Goal: Transaction & Acquisition: Purchase product/service

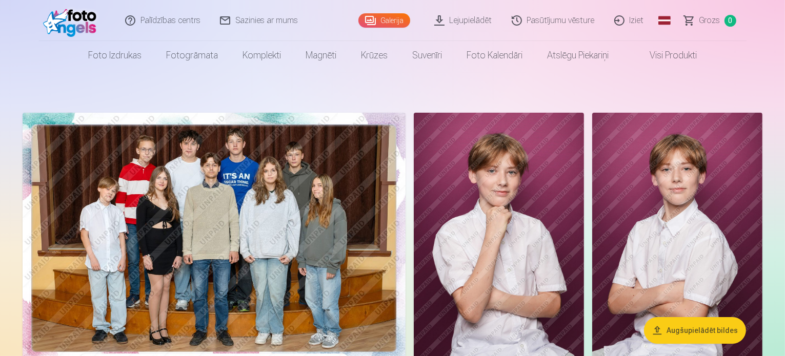
click at [318, 221] on img at bounding box center [214, 240] width 383 height 255
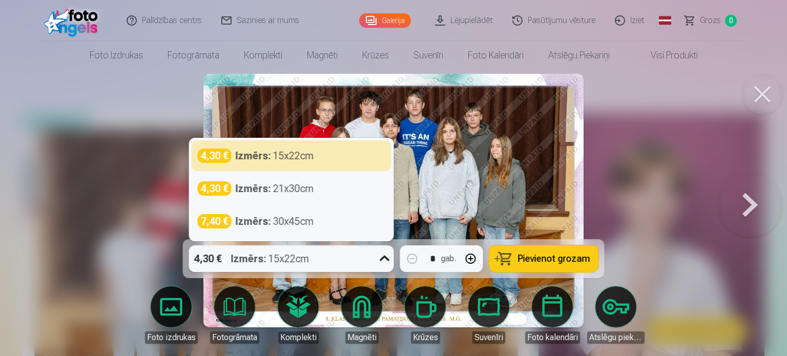
click at [387, 264] on icon at bounding box center [385, 259] width 16 height 16
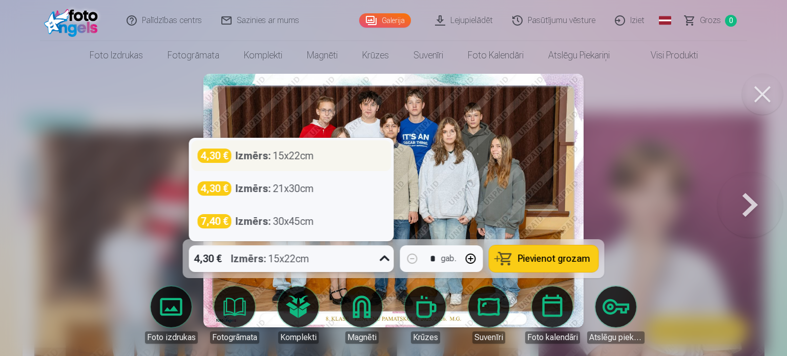
click at [338, 152] on div "4,30 € Izmērs : 15x22cm" at bounding box center [292, 156] width 188 height 14
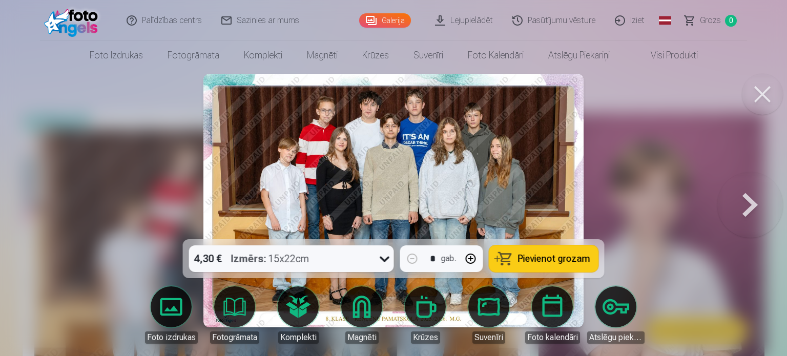
click at [537, 260] on span "Pievienot grozam" at bounding box center [554, 258] width 72 height 9
click at [748, 203] on button at bounding box center [751, 200] width 66 height 57
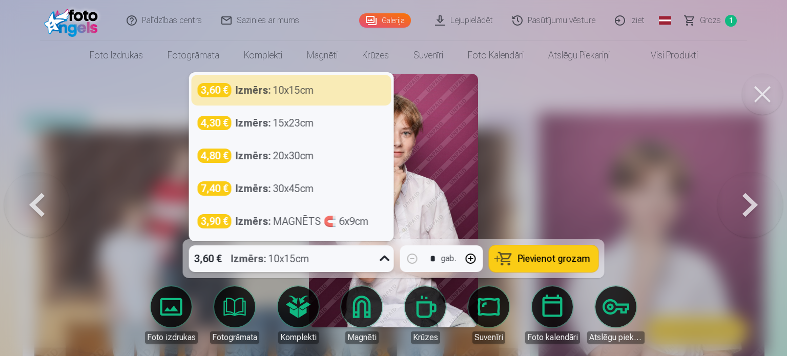
click at [388, 264] on icon at bounding box center [385, 259] width 16 height 16
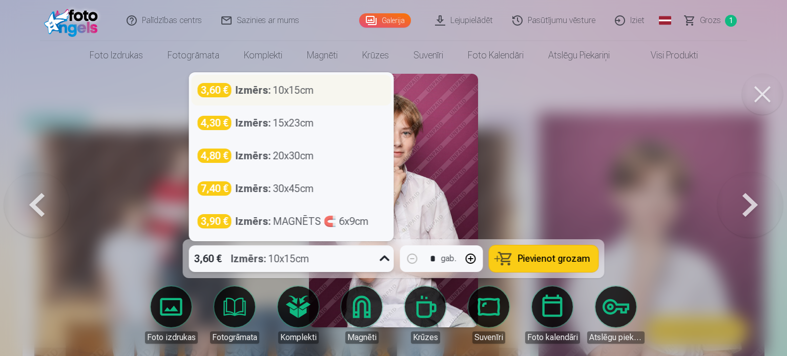
click at [318, 94] on div "3,60 € Izmērs : 10x15cm" at bounding box center [292, 90] width 188 height 14
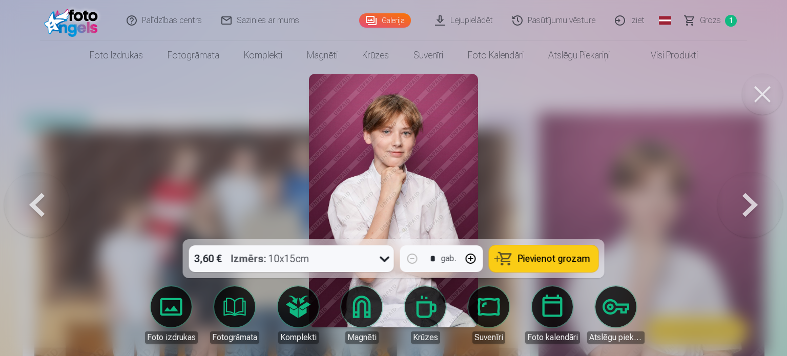
click at [750, 202] on button at bounding box center [751, 200] width 66 height 57
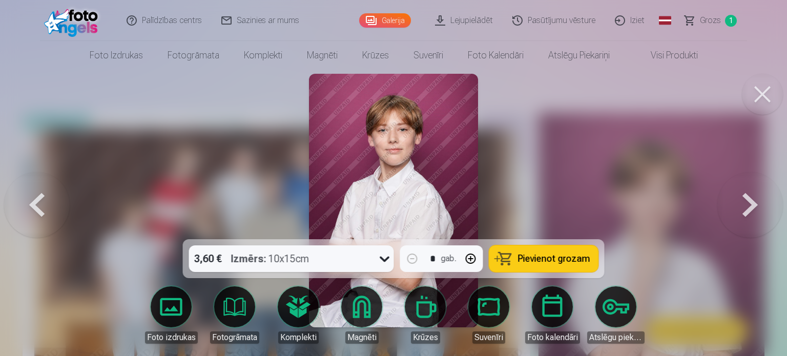
click at [750, 202] on button at bounding box center [751, 200] width 66 height 57
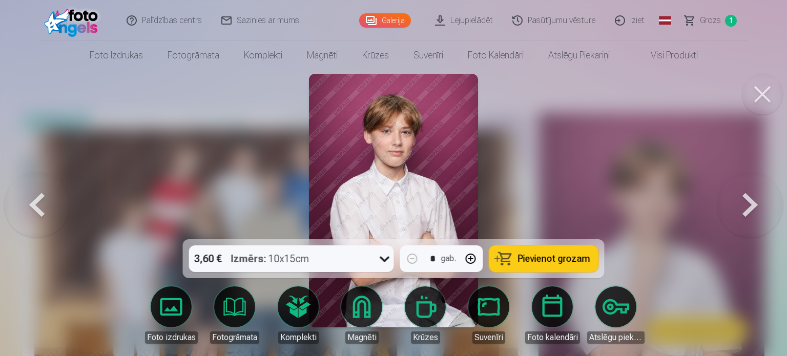
click at [750, 202] on button at bounding box center [751, 200] width 66 height 57
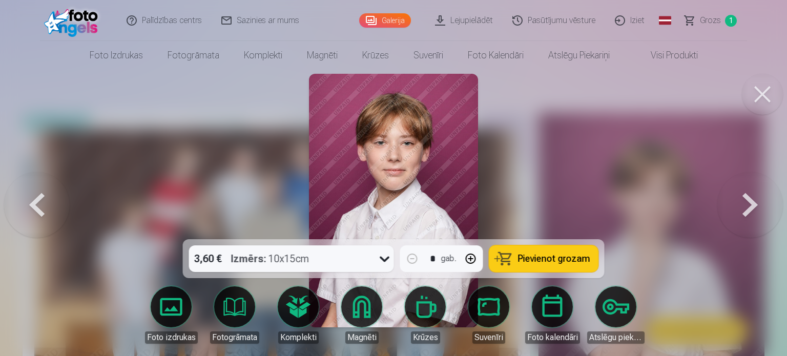
click at [750, 202] on button at bounding box center [751, 200] width 66 height 57
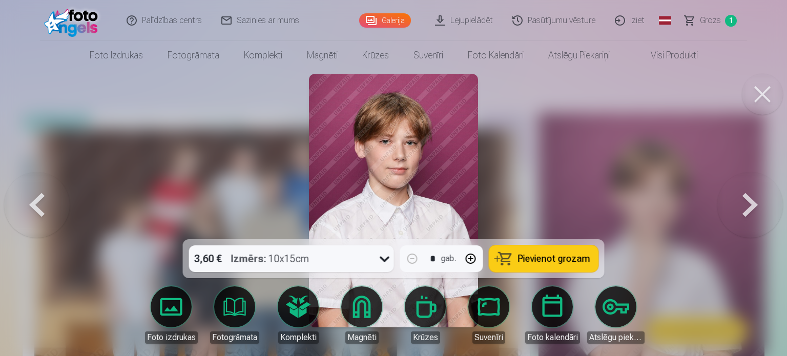
click at [750, 202] on button at bounding box center [751, 200] width 66 height 57
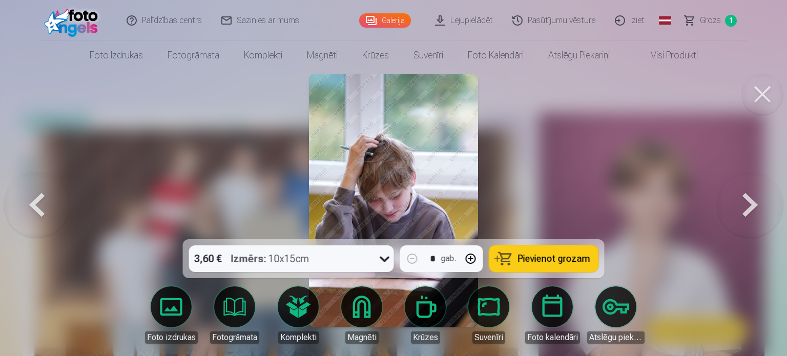
click at [40, 200] on button at bounding box center [37, 200] width 66 height 57
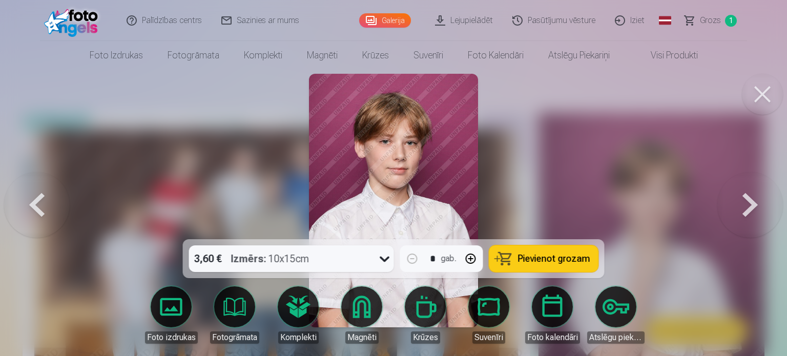
click at [40, 200] on button at bounding box center [37, 200] width 66 height 57
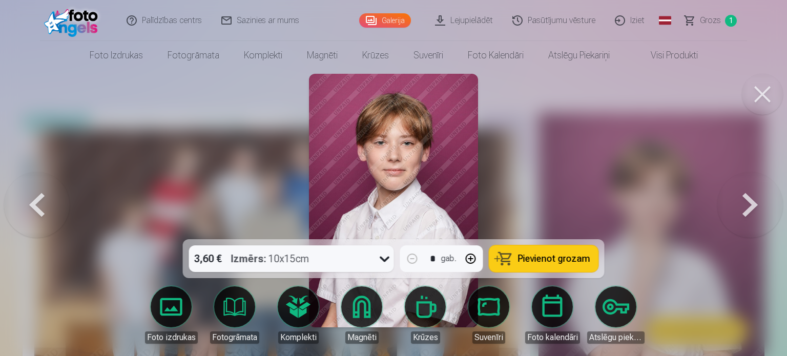
click at [40, 200] on button at bounding box center [37, 200] width 66 height 57
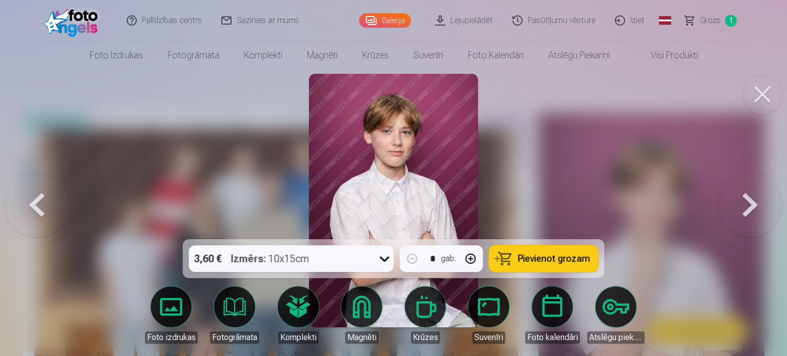
click at [40, 200] on button at bounding box center [37, 200] width 66 height 57
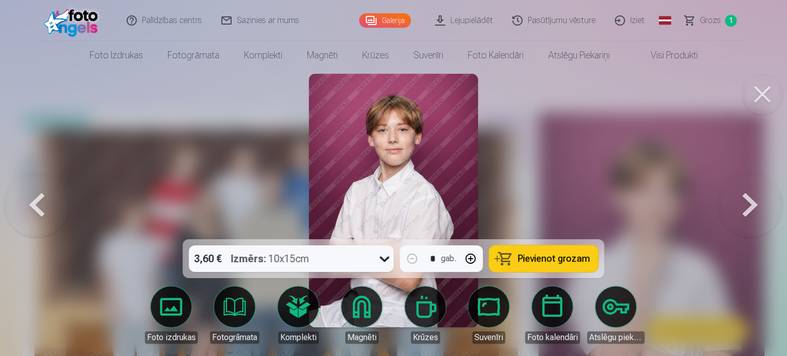
click at [533, 255] on span "Pievienot grozam" at bounding box center [554, 258] width 72 height 9
click at [760, 220] on button at bounding box center [751, 200] width 66 height 57
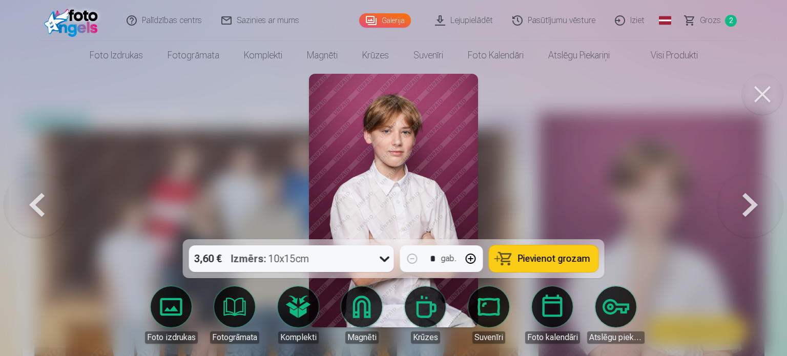
click at [760, 220] on button at bounding box center [751, 200] width 66 height 57
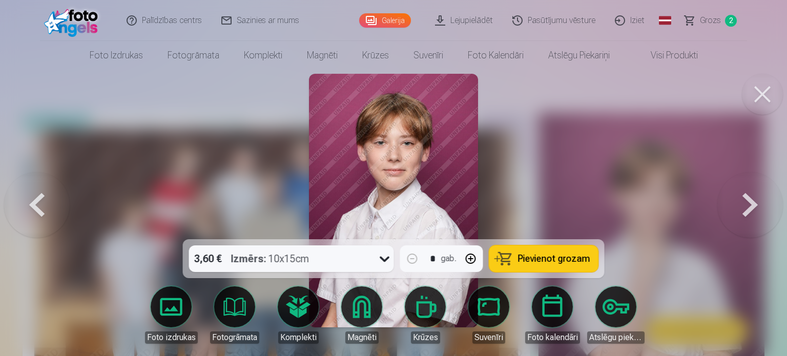
click at [760, 220] on button at bounding box center [751, 200] width 66 height 57
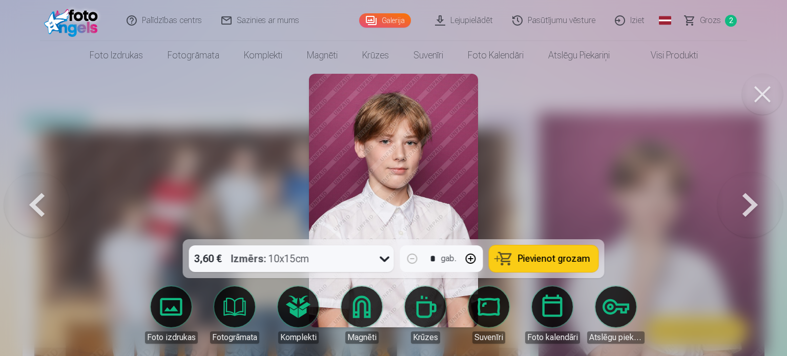
click at [756, 202] on button at bounding box center [751, 200] width 66 height 57
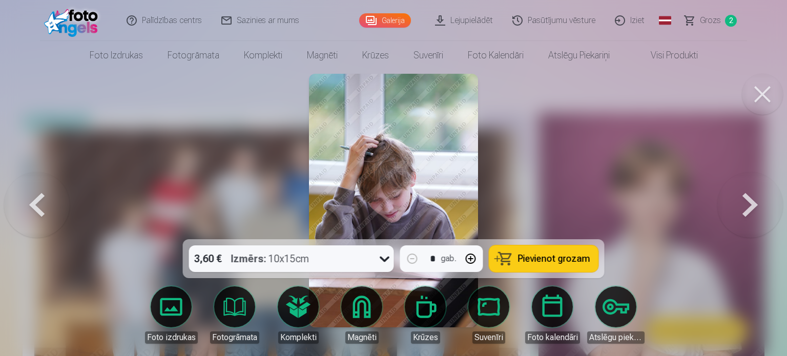
click at [756, 202] on button at bounding box center [751, 200] width 66 height 57
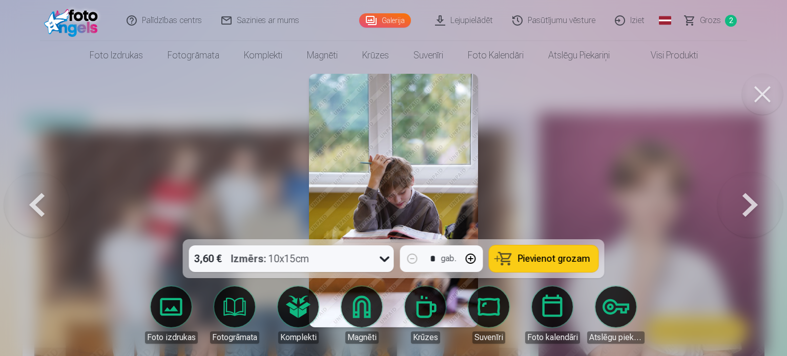
click at [523, 258] on span "Pievienot grozam" at bounding box center [554, 258] width 72 height 9
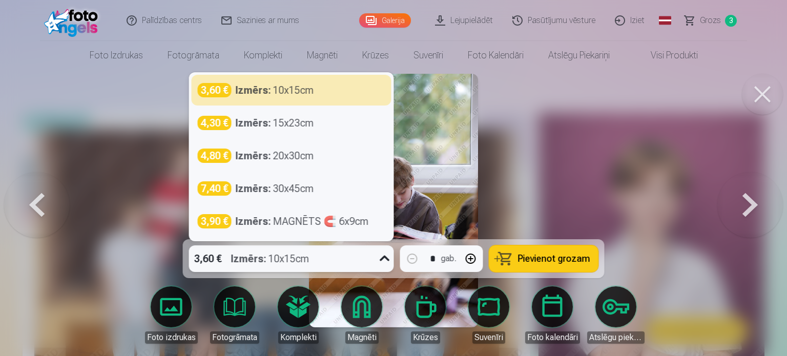
click at [372, 260] on div "3,60 € Izmērs : 10x15cm" at bounding box center [282, 259] width 186 height 27
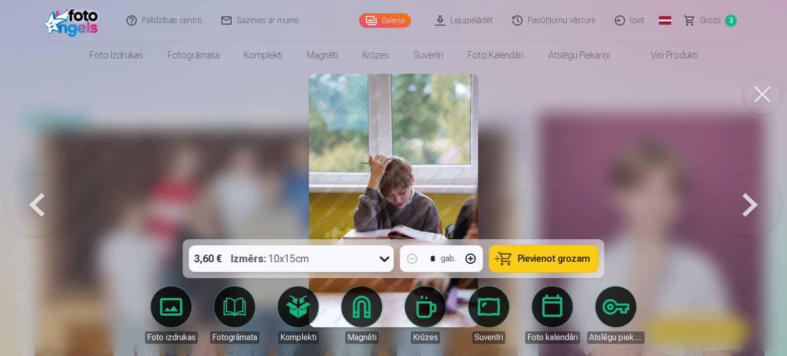
click at [377, 260] on icon at bounding box center [385, 259] width 16 height 16
click at [756, 194] on button at bounding box center [751, 200] width 66 height 57
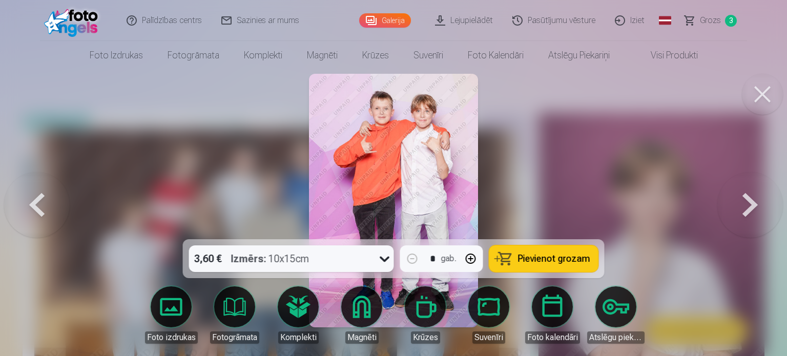
click at [378, 254] on icon at bounding box center [385, 259] width 16 height 16
click at [557, 265] on button "Pievienot grozam" at bounding box center [543, 259] width 109 height 27
click at [749, 207] on button at bounding box center [751, 200] width 66 height 57
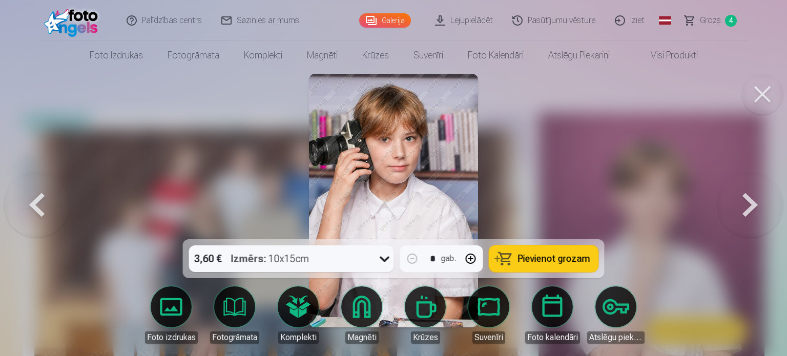
click at [749, 207] on button at bounding box center [751, 200] width 66 height 57
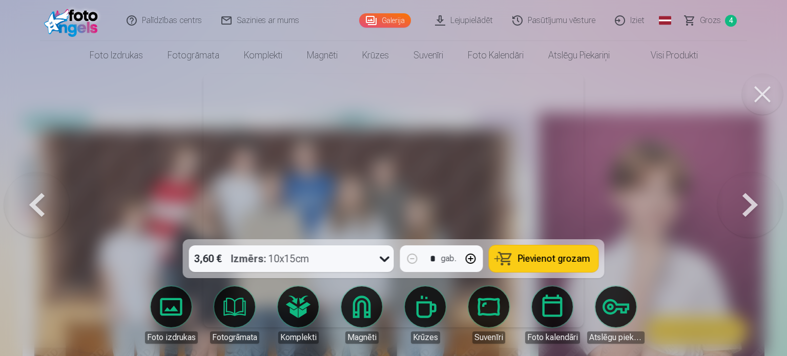
click at [746, 208] on button at bounding box center [751, 200] width 66 height 57
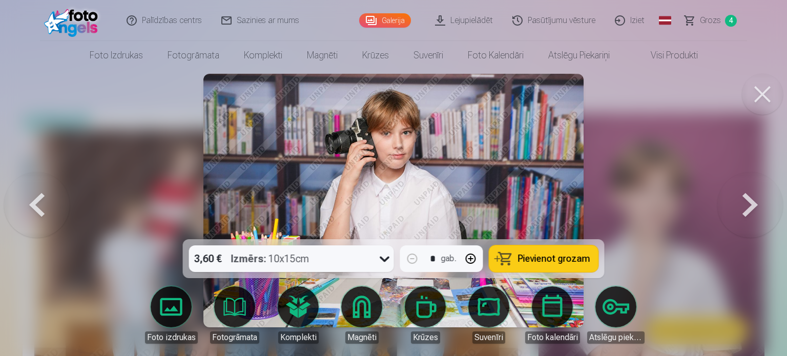
click at [37, 208] on button at bounding box center [37, 200] width 66 height 57
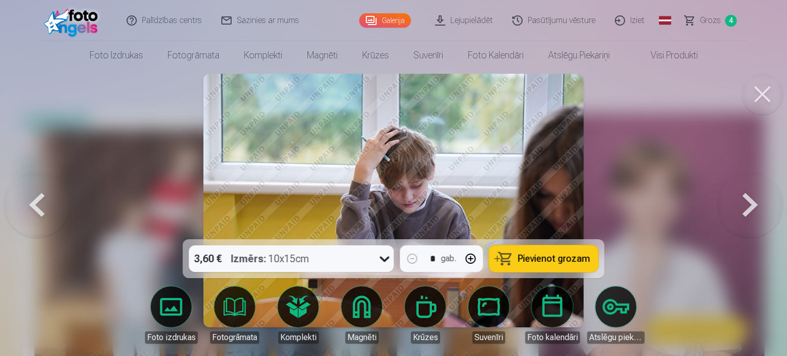
click at [37, 208] on button at bounding box center [37, 200] width 66 height 57
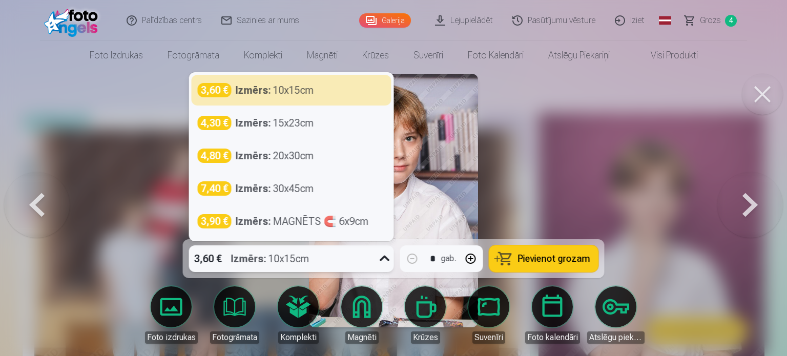
click at [381, 260] on icon at bounding box center [385, 259] width 16 height 16
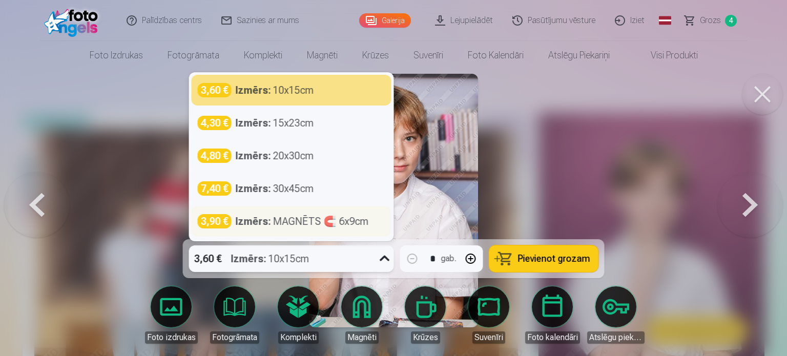
click at [281, 222] on div "Izmērs : MAGNĒTS 🧲 6x9cm" at bounding box center [302, 221] width 133 height 14
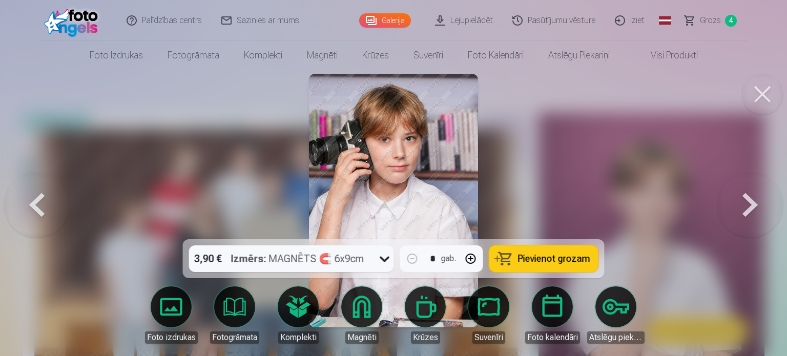
click at [544, 250] on button "Pievienot grozam" at bounding box center [543, 259] width 109 height 27
click at [749, 206] on button at bounding box center [751, 200] width 66 height 57
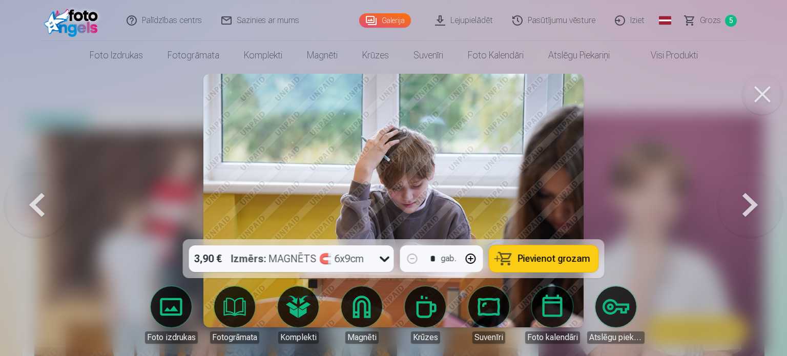
click at [749, 206] on button at bounding box center [751, 200] width 66 height 57
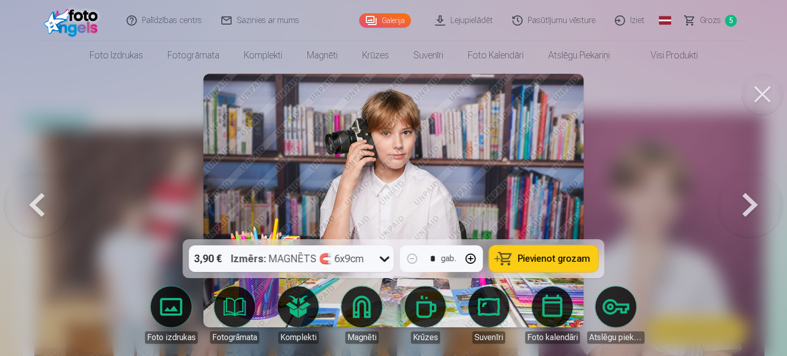
click at [749, 206] on button at bounding box center [751, 200] width 66 height 57
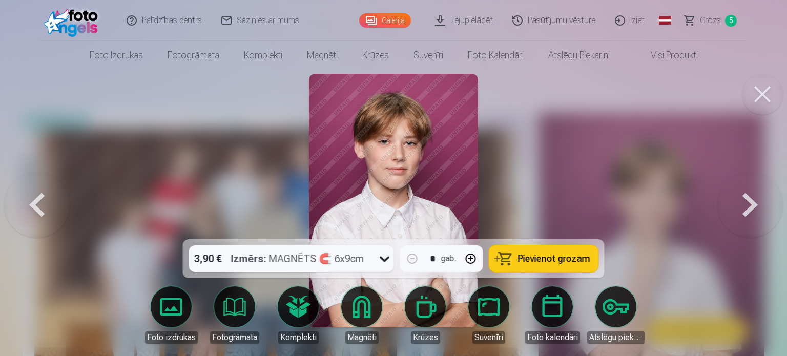
click at [66, 204] on button at bounding box center [37, 200] width 66 height 57
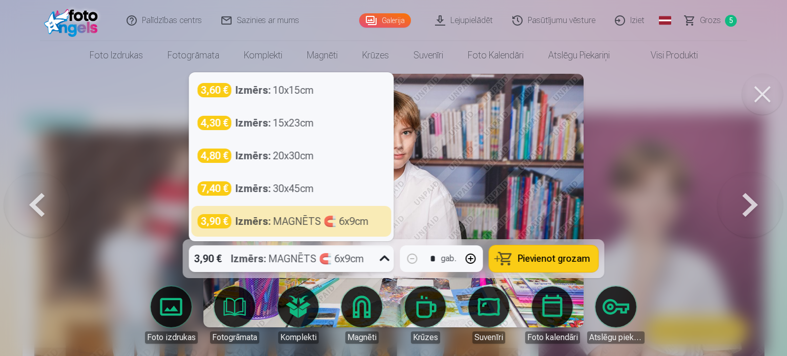
click at [382, 258] on icon at bounding box center [385, 259] width 10 height 6
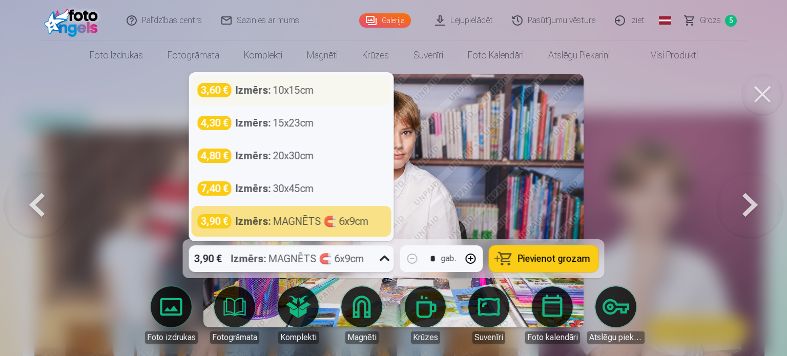
click at [321, 88] on div "3,60 € Izmērs : 10x15cm" at bounding box center [292, 90] width 188 height 14
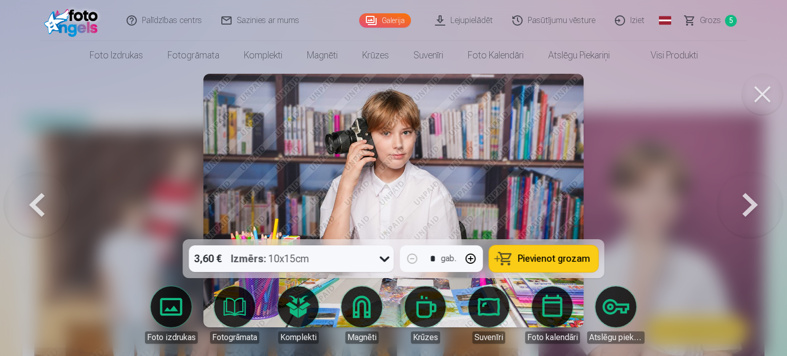
click at [582, 260] on span "Pievienot grozam" at bounding box center [554, 258] width 72 height 9
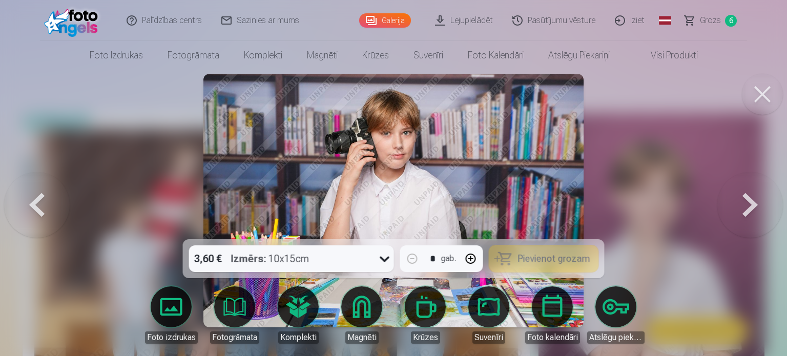
click at [752, 205] on button at bounding box center [751, 200] width 66 height 57
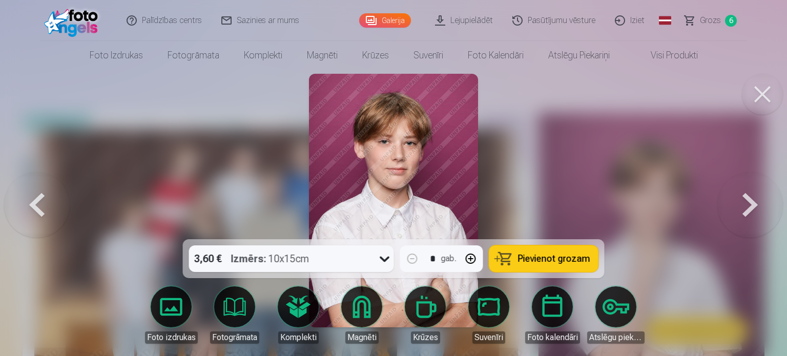
click at [752, 205] on button at bounding box center [751, 200] width 66 height 57
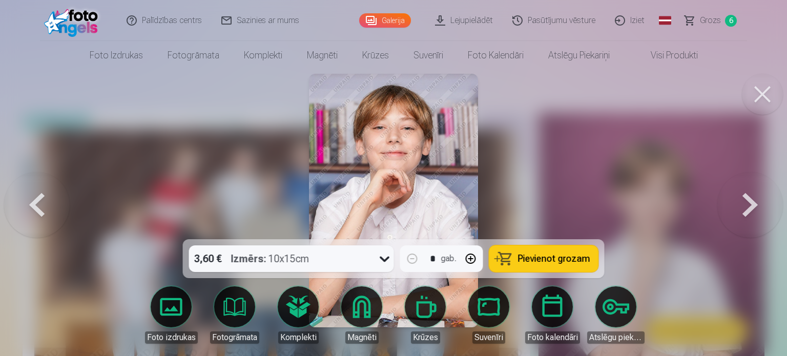
click at [752, 205] on button at bounding box center [751, 200] width 66 height 57
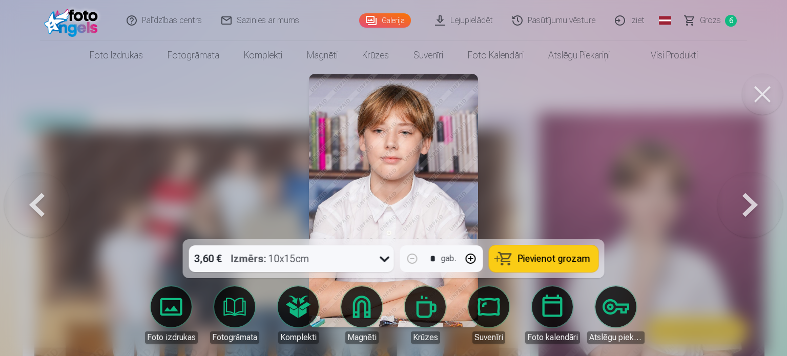
click at [752, 205] on button at bounding box center [751, 200] width 66 height 57
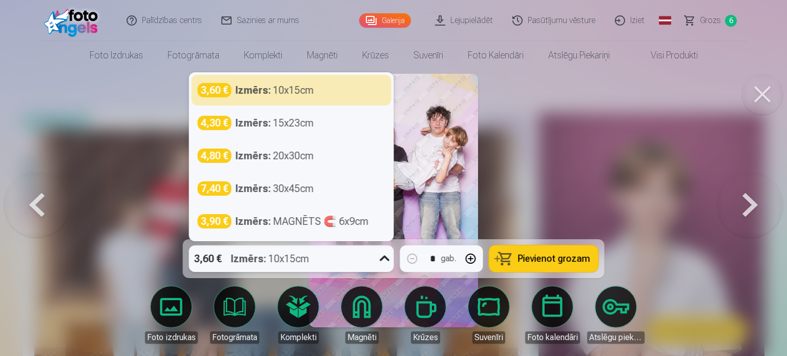
click at [376, 261] on div at bounding box center [385, 259] width 18 height 27
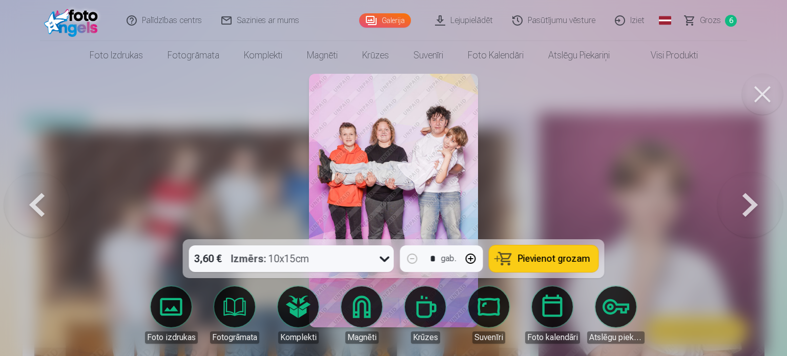
click at [542, 255] on span "Pievienot grozam" at bounding box center [554, 258] width 72 height 9
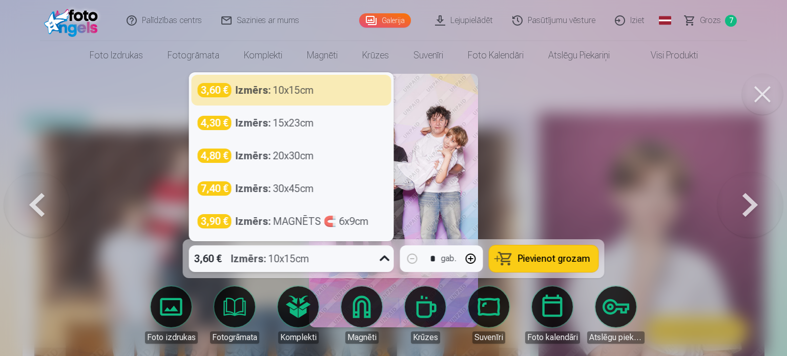
click at [383, 253] on icon at bounding box center [385, 259] width 16 height 16
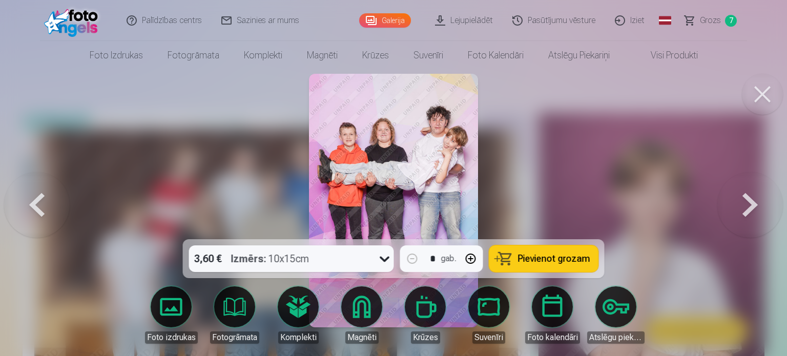
click at [576, 182] on div at bounding box center [393, 178] width 787 height 356
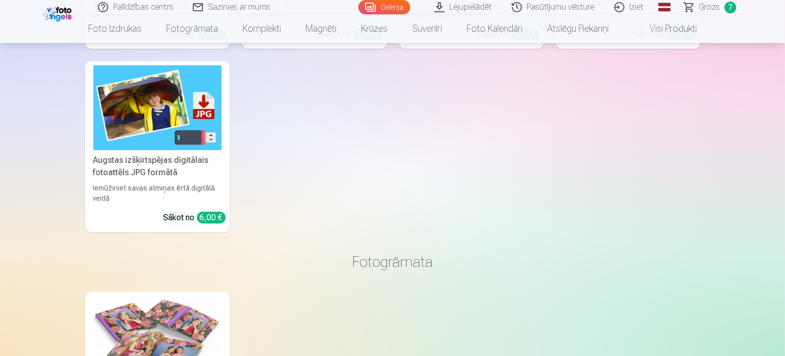
scroll to position [2765, 0]
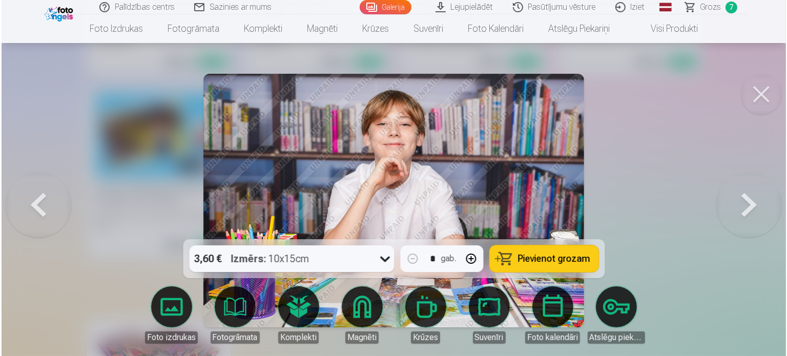
scroll to position [2773, 0]
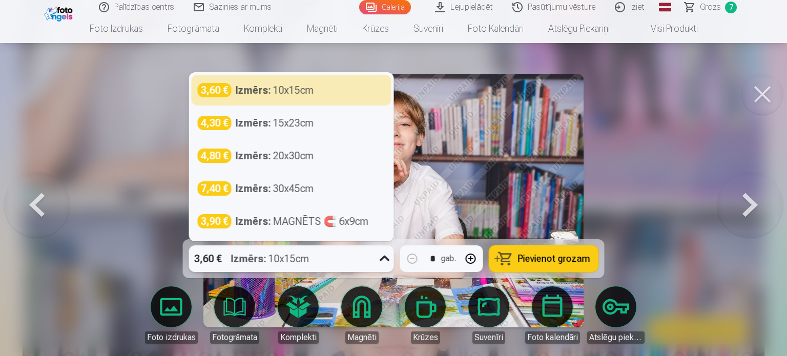
click at [385, 260] on icon at bounding box center [385, 259] width 16 height 16
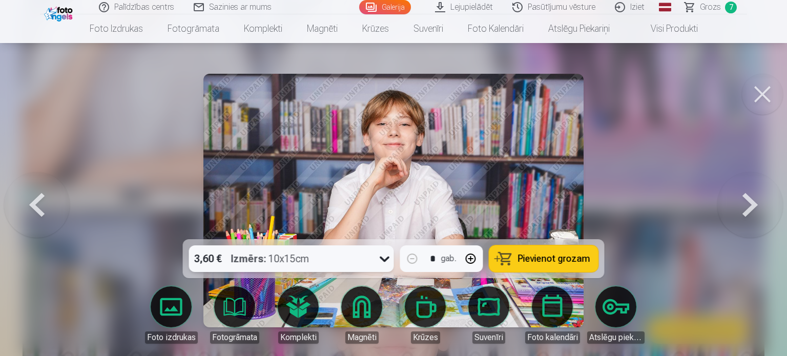
click at [385, 260] on icon at bounding box center [385, 259] width 16 height 16
click at [523, 267] on button "Pievienot grozam" at bounding box center [543, 259] width 109 height 27
click at [30, 212] on button at bounding box center [37, 200] width 66 height 57
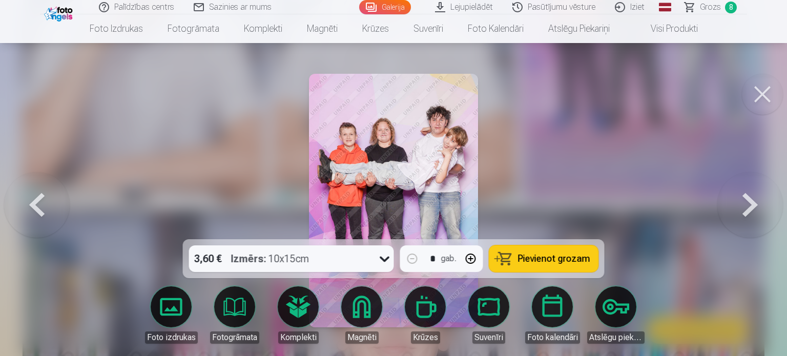
click at [27, 197] on button at bounding box center [37, 200] width 66 height 57
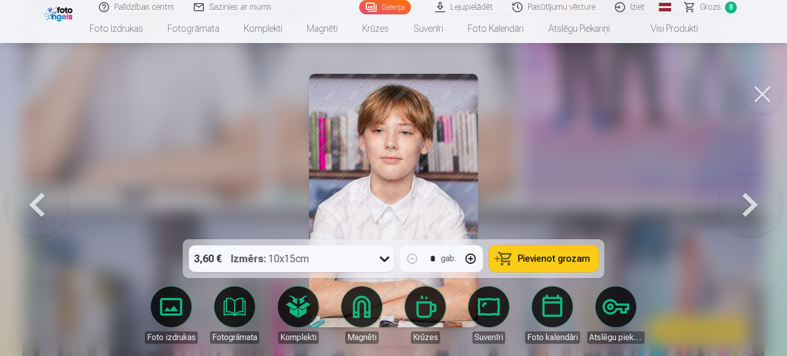
click at [0, 193] on div at bounding box center [393, 178] width 787 height 356
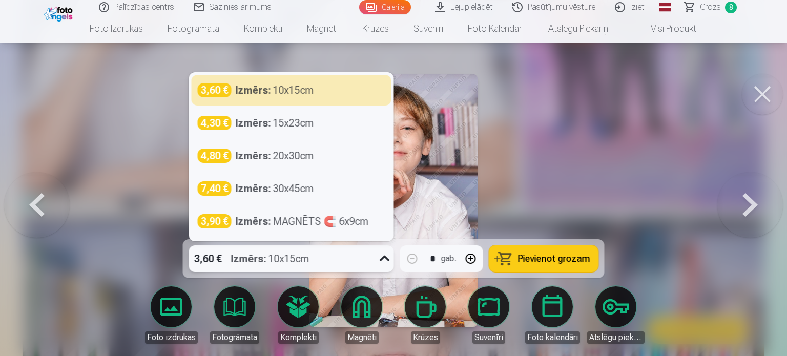
click at [383, 263] on icon at bounding box center [385, 259] width 16 height 16
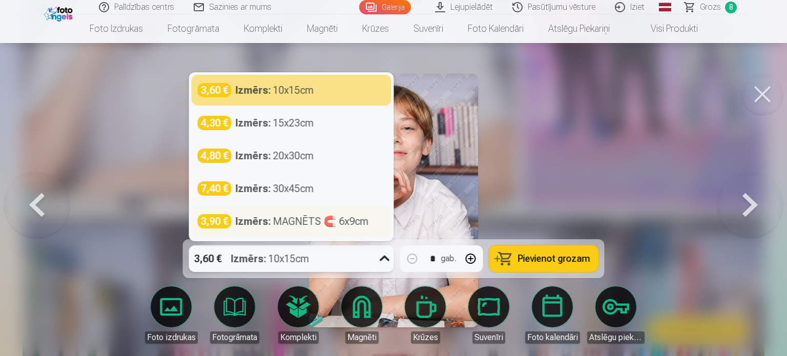
click at [293, 221] on div "Izmērs : MAGNĒTS 🧲 6x9cm" at bounding box center [302, 221] width 133 height 14
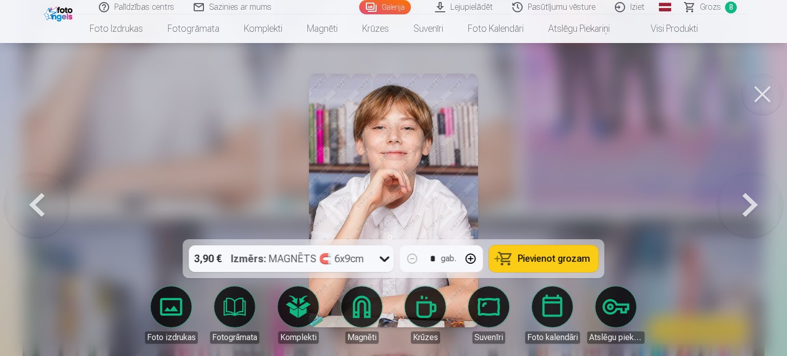
click at [541, 263] on span "Pievienot grozam" at bounding box center [554, 258] width 72 height 9
click at [701, 4] on span "Grozs" at bounding box center [710, 7] width 21 height 12
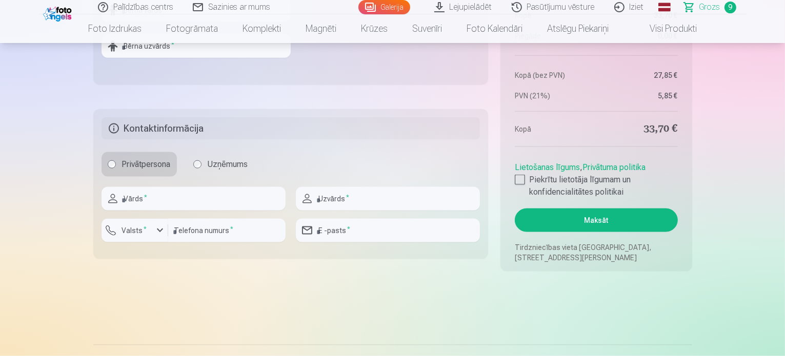
scroll to position [1316, 0]
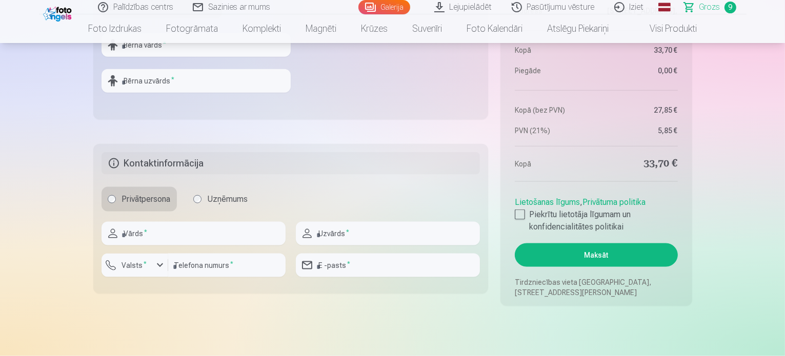
click at [571, 199] on link "Lietošanas līgums" at bounding box center [547, 202] width 65 height 10
drag, startPoint x: 783, startPoint y: 117, endPoint x: 784, endPoint y: 112, distance: 5.2
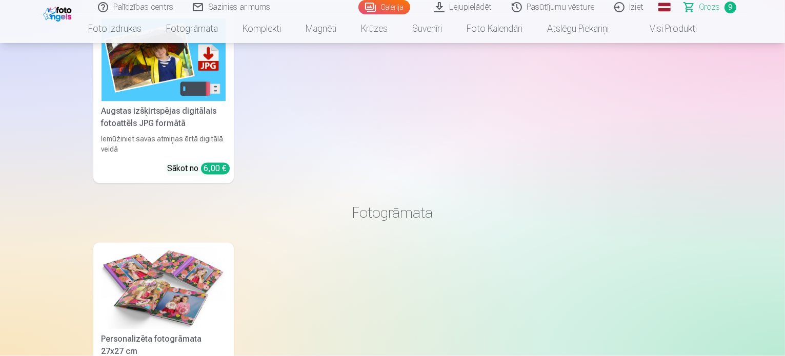
scroll to position [0, 0]
